Goal: Book appointment/travel/reservation

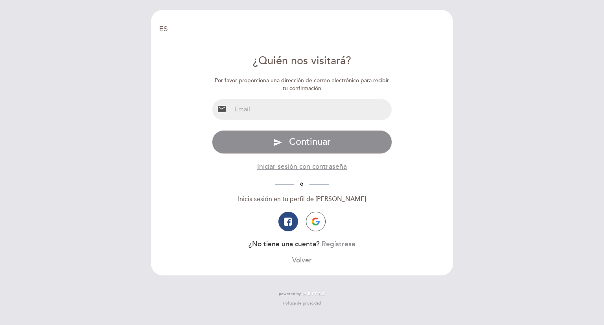
select select "es"
click at [316, 219] on img "button" at bounding box center [316, 221] width 8 height 8
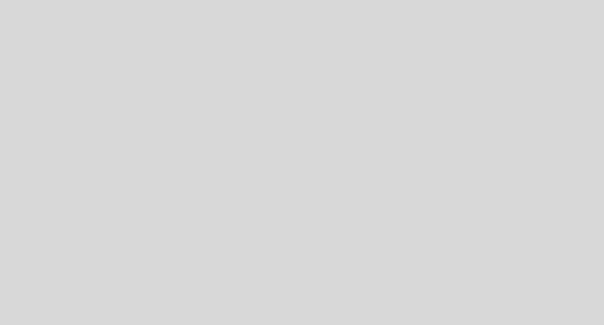
select select "es"
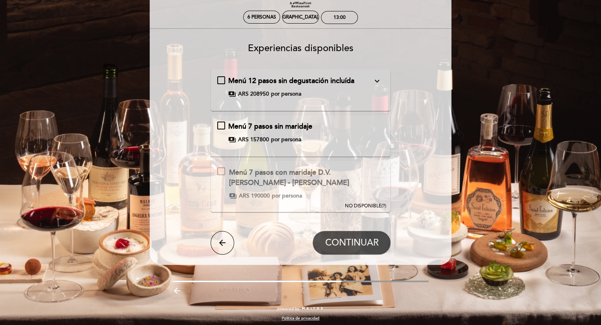
scroll to position [33, 0]
click at [332, 183] on div "Menú 7 pasos con maridaje D.V. Catena - Angelica Zapata" at bounding box center [306, 177] width 155 height 20
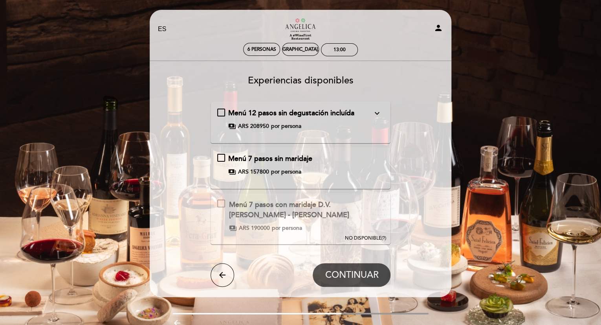
click at [273, 165] on div "Menú 7 pasos sin maridaje payments ARS 157800 por persona" at bounding box center [300, 165] width 167 height 22
click at [283, 171] on span "por persona" at bounding box center [286, 172] width 30 height 8
click at [324, 27] on link "Restaurante Angélica Cocina Maestra" at bounding box center [301, 29] width 98 height 22
